Goal: Check status: Check status

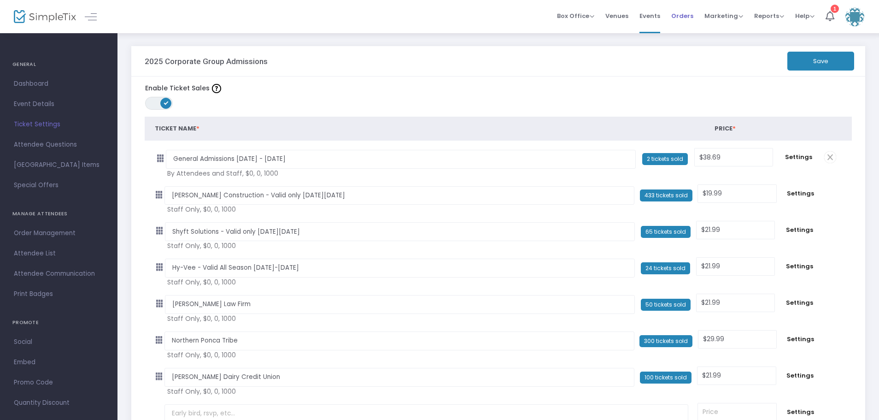
click at [681, 17] on span "Orders" at bounding box center [683, 16] width 22 height 24
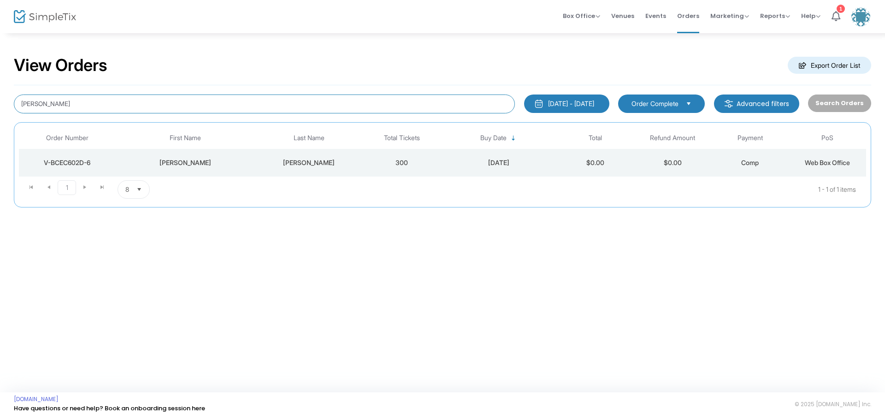
click at [89, 103] on input "[PERSON_NAME]" at bounding box center [264, 103] width 501 height 19
type input "S"
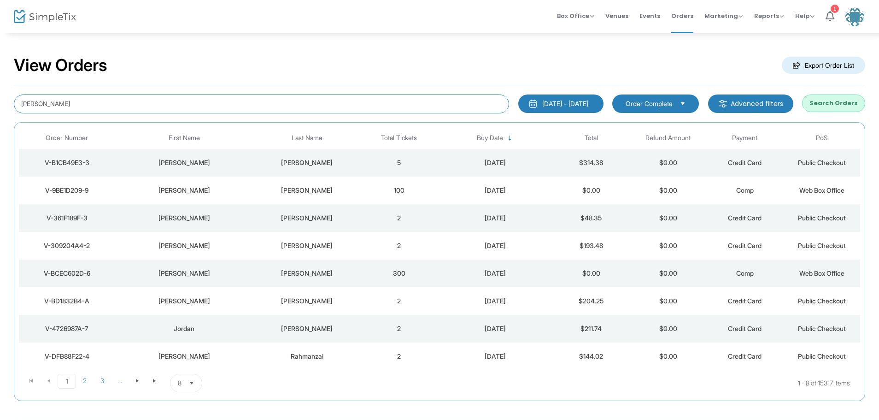
type input "[PERSON_NAME]"
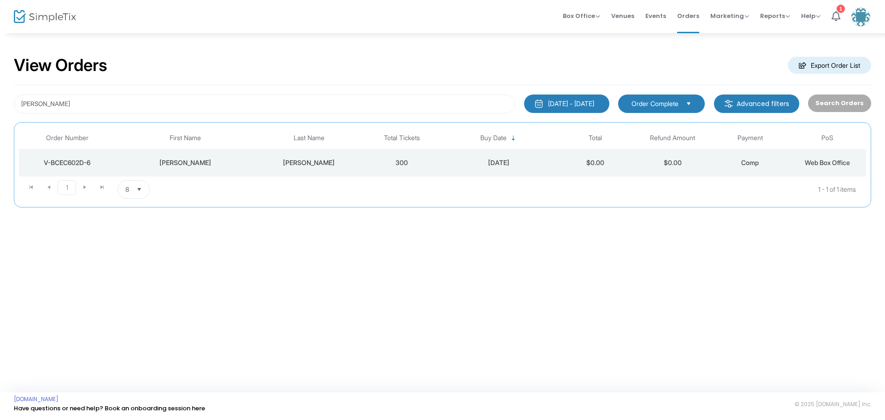
click at [74, 163] on div "V-BCEC602D-6" at bounding box center [67, 162] width 92 height 9
click at [0, 0] on span at bounding box center [0, 0] width 0 height 0
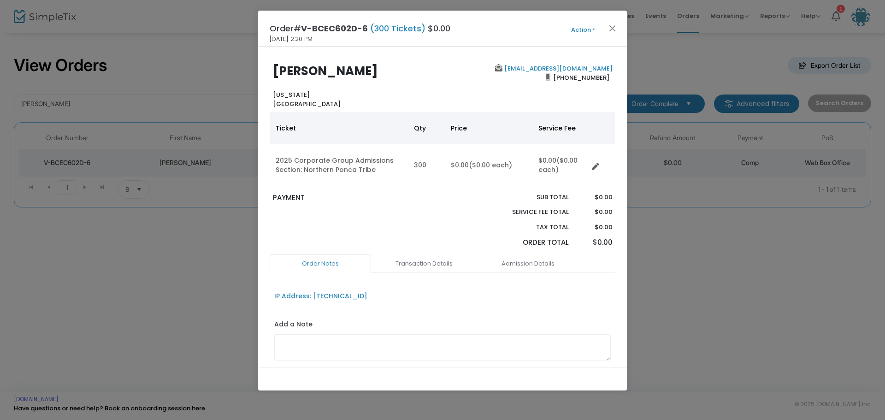
click at [592, 27] on button "Action" at bounding box center [582, 30] width 55 height 10
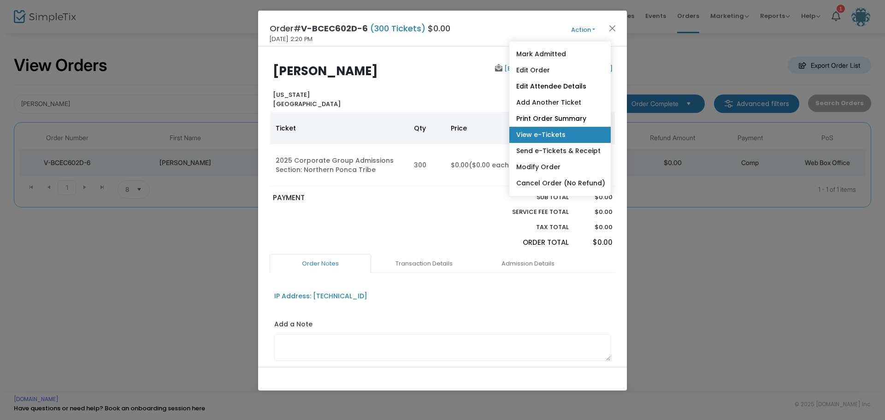
click at [578, 130] on link "View e-Tickets" at bounding box center [559, 135] width 101 height 16
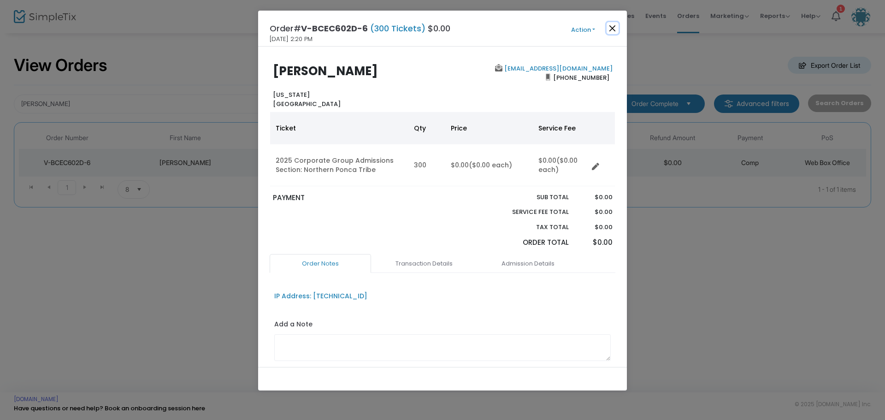
click at [614, 32] on button "Close" at bounding box center [613, 28] width 12 height 12
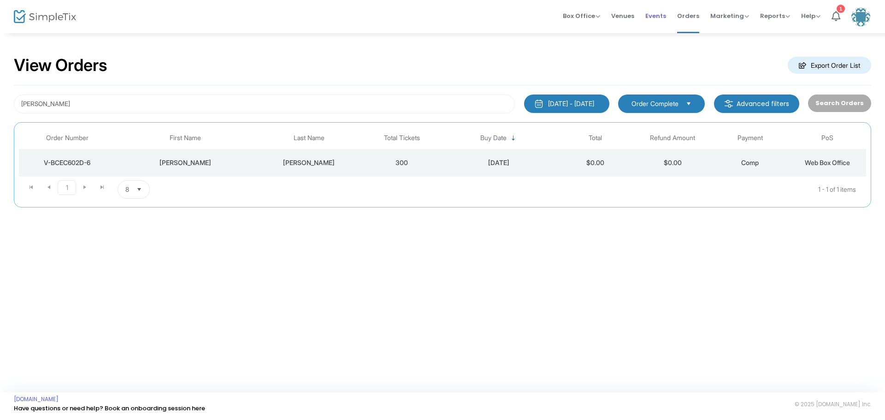
click at [660, 16] on span "Events" at bounding box center [655, 16] width 21 height 24
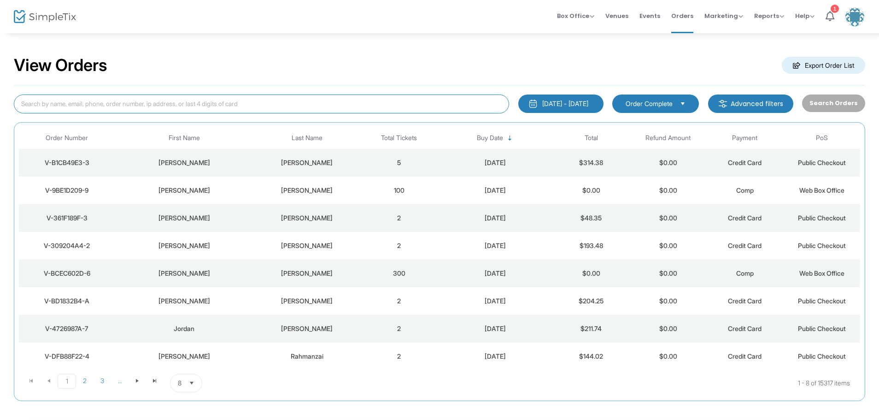
click at [38, 99] on input at bounding box center [261, 103] width 495 height 19
type input "[PERSON_NAME]"
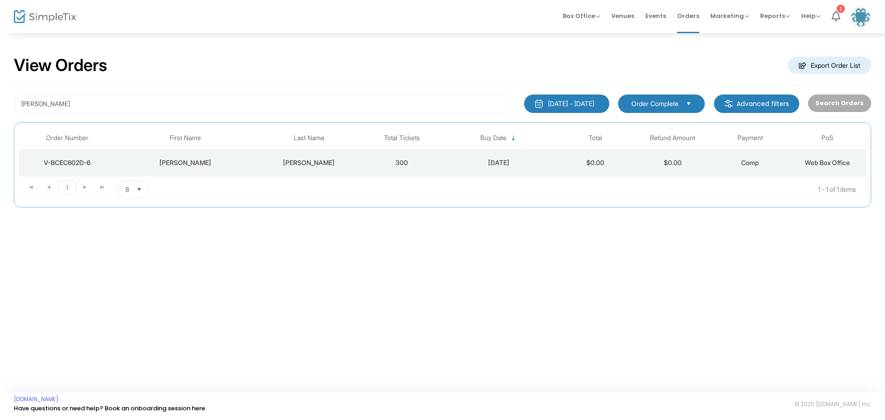
click at [77, 162] on div "V-BCEC602D-6" at bounding box center [67, 162] width 92 height 9
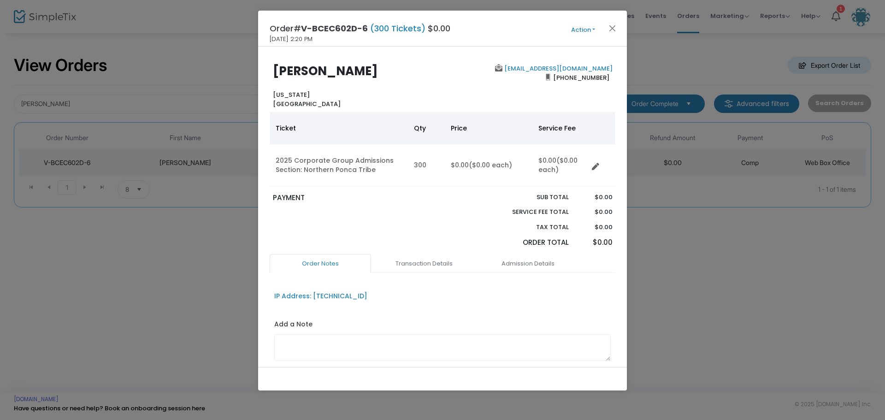
click at [595, 28] on button "Action" at bounding box center [582, 30] width 55 height 10
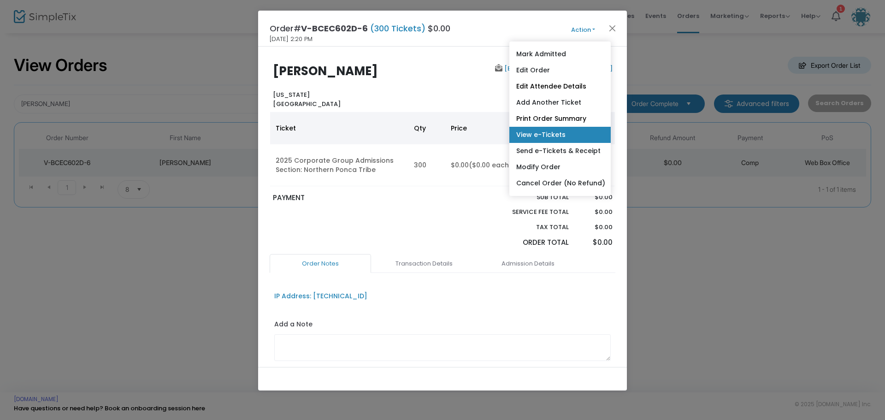
click at [577, 130] on link "View e-Tickets" at bounding box center [559, 135] width 101 height 16
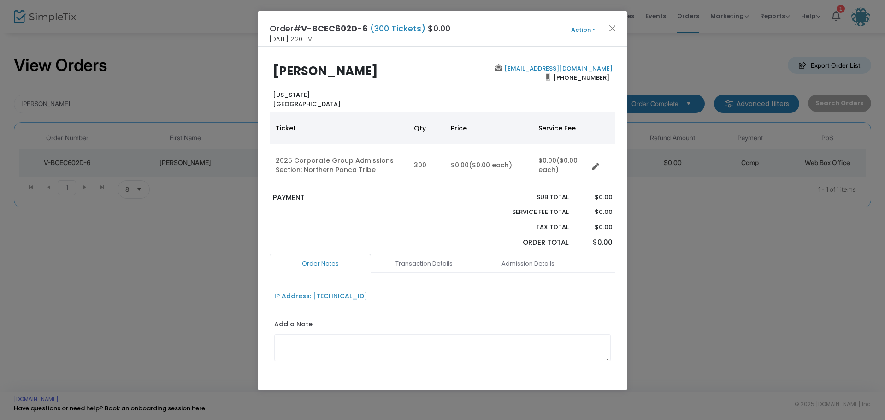
click at [592, 28] on button "Action" at bounding box center [582, 30] width 55 height 10
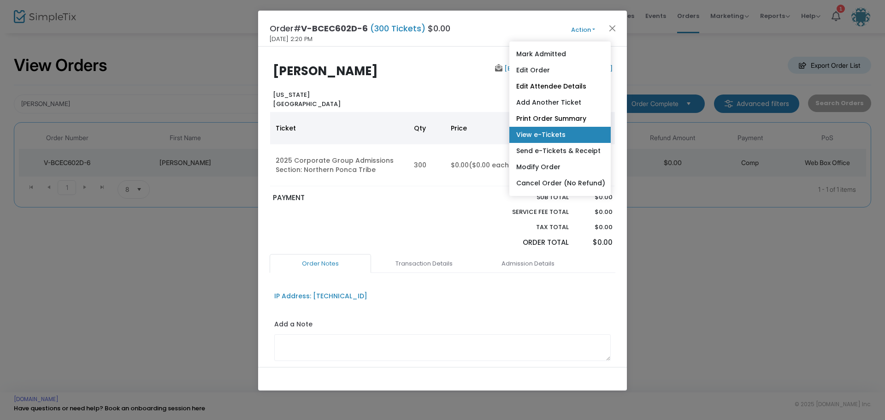
click at [560, 133] on link "View e-Tickets" at bounding box center [559, 135] width 101 height 16
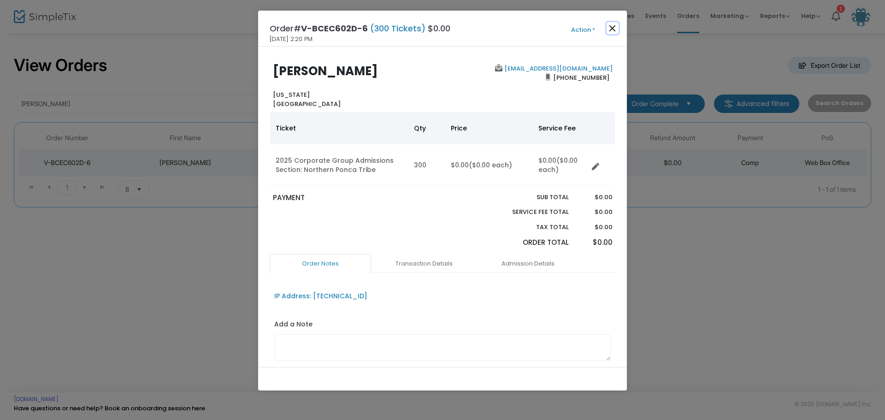
click at [614, 25] on button "Close" at bounding box center [613, 28] width 12 height 12
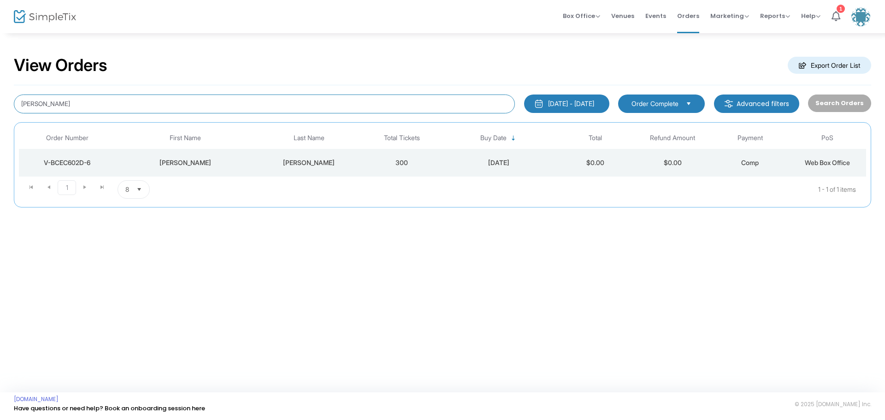
drag, startPoint x: 101, startPoint y: 101, endPoint x: 0, endPoint y: 77, distance: 103.7
click at [0, 77] on div "View Orders Export Order List Samantha Gallagher 1/1/2025 - 8/26/2025 Last 30 D…" at bounding box center [442, 135] width 885 height 207
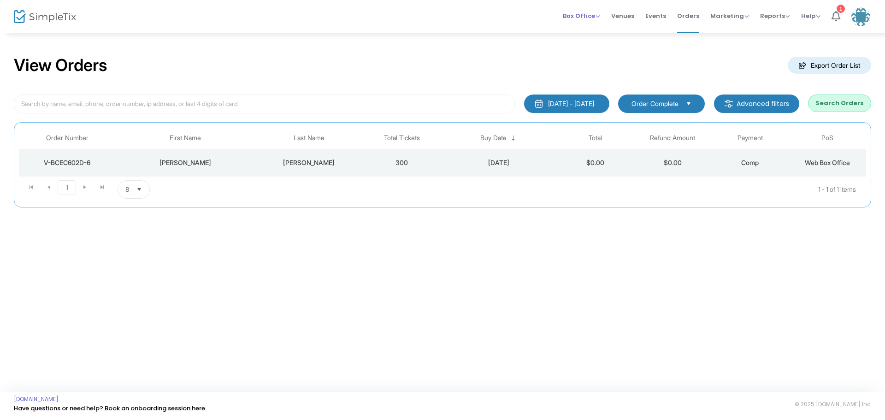
click at [596, 15] on span "Box Office" at bounding box center [581, 16] width 37 height 9
click at [587, 29] on li "Sell Tickets" at bounding box center [596, 31] width 66 height 18
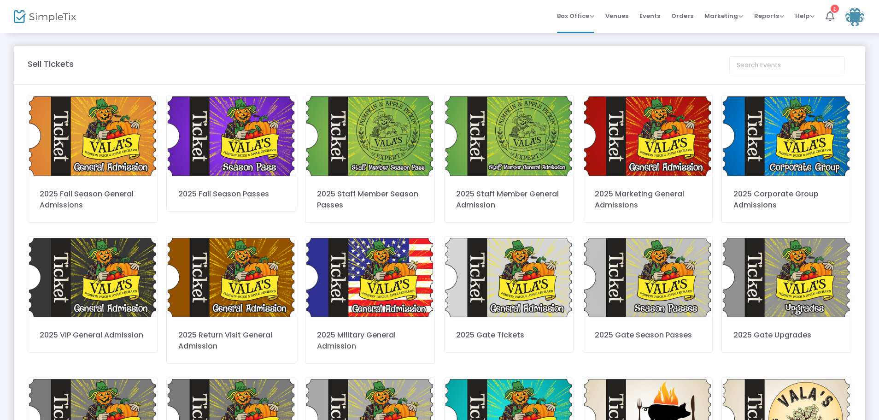
click at [798, 158] on img at bounding box center [786, 136] width 129 height 82
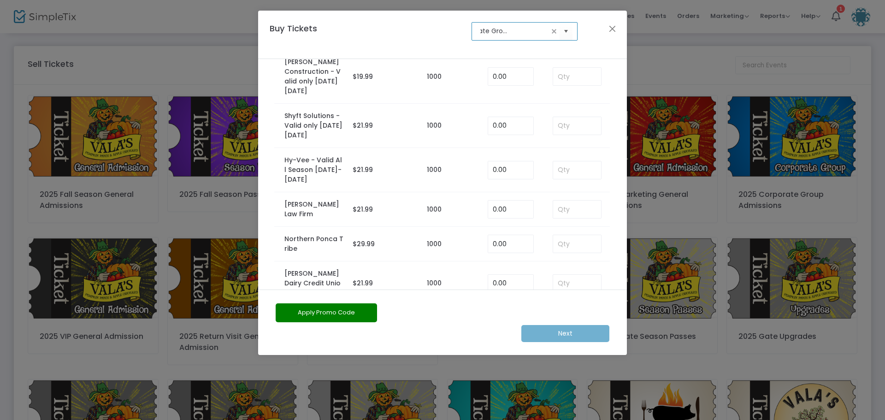
scroll to position [127, 0]
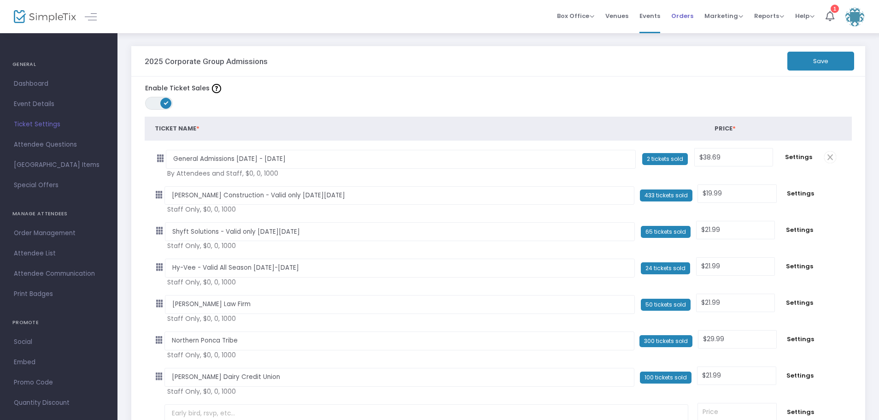
click at [689, 16] on span "Orders" at bounding box center [683, 16] width 22 height 24
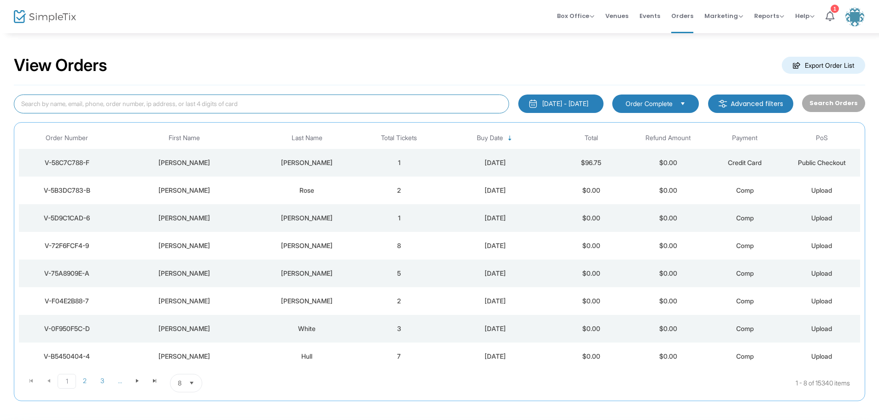
click at [92, 106] on input at bounding box center [261, 103] width 495 height 19
type input "samantha gallagher"
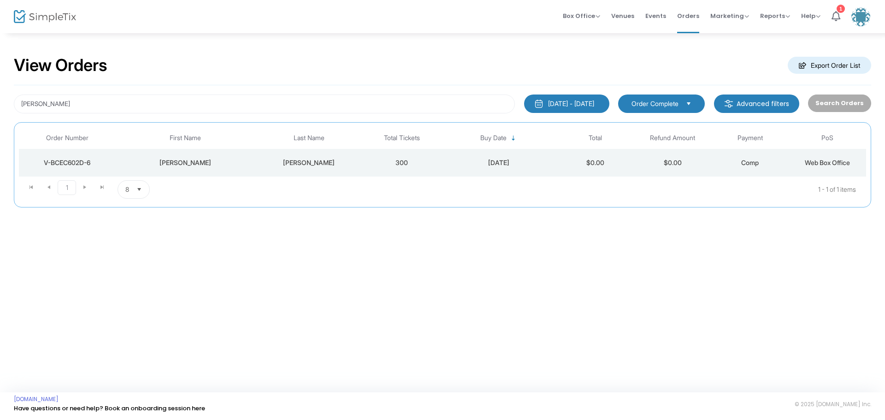
click at [69, 161] on div "V-BCEC602D-6" at bounding box center [67, 162] width 92 height 9
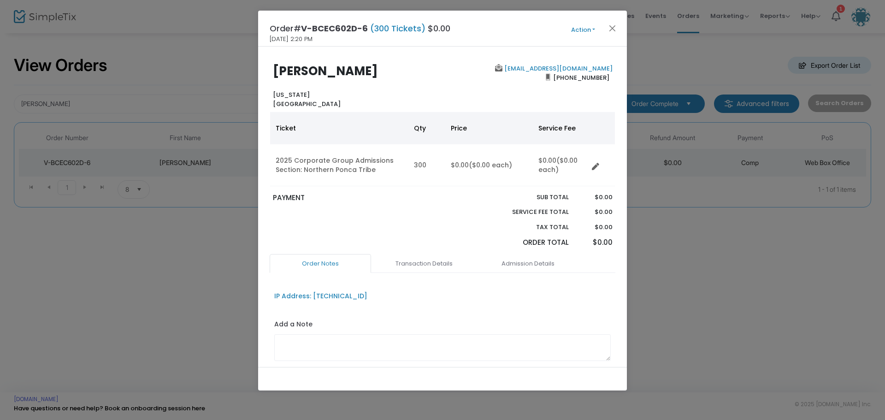
click at [596, 28] on button "Action" at bounding box center [582, 30] width 55 height 10
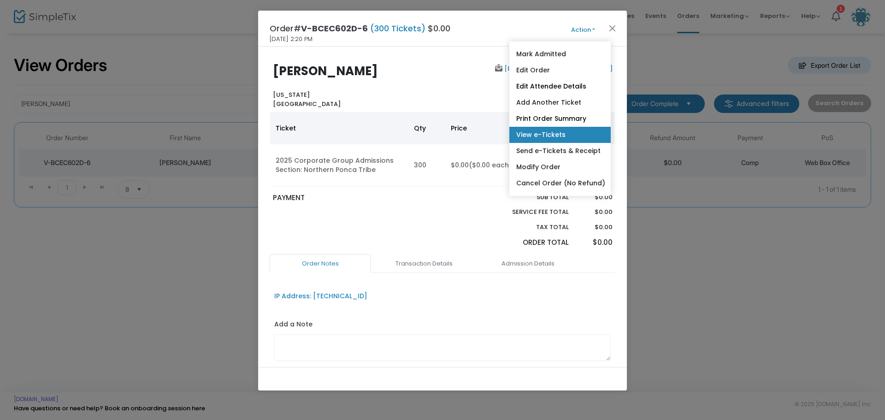
click at [552, 132] on link "View e-Tickets" at bounding box center [559, 135] width 101 height 16
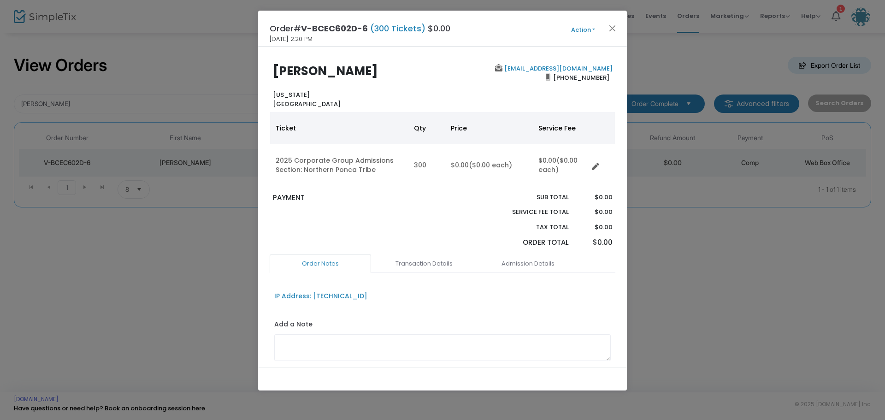
click at [593, 29] on button "Action" at bounding box center [582, 30] width 55 height 10
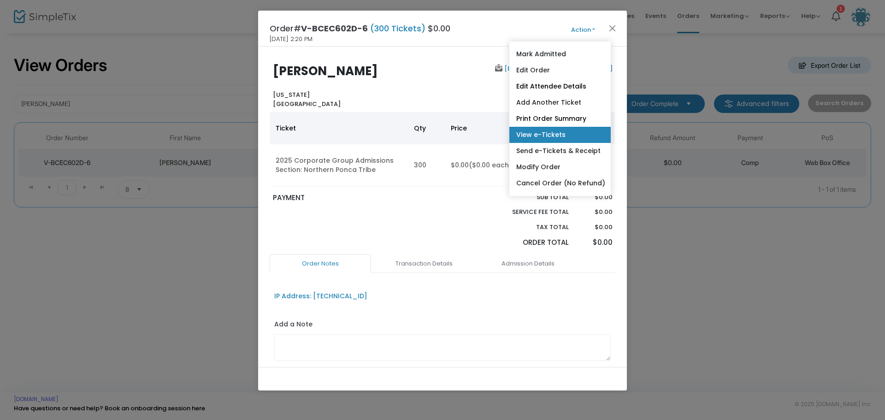
click at [544, 130] on link "View e-Tickets" at bounding box center [559, 135] width 101 height 16
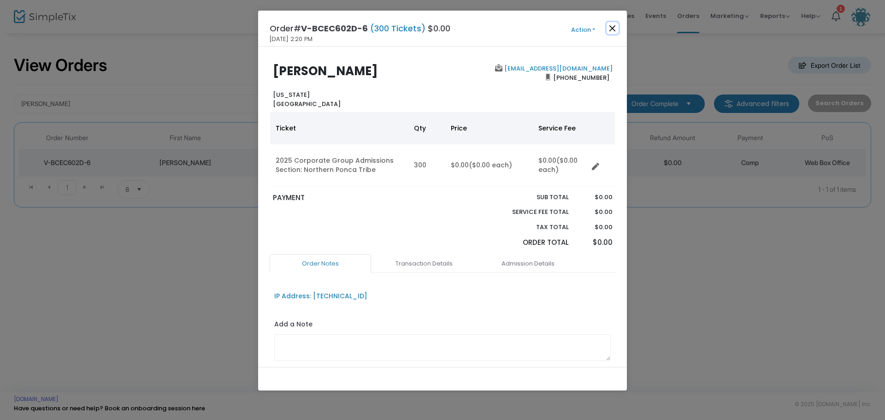
click at [615, 25] on button "Close" at bounding box center [613, 28] width 12 height 12
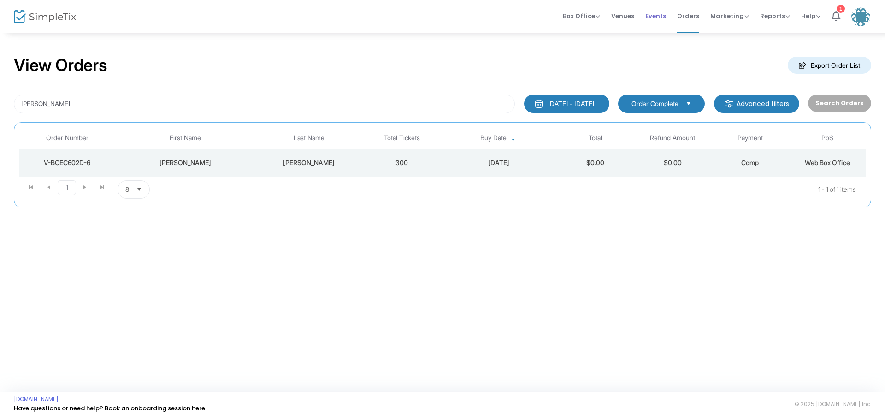
click at [662, 15] on span "Events" at bounding box center [655, 16] width 21 height 24
